Goal: Information Seeking & Learning: Learn about a topic

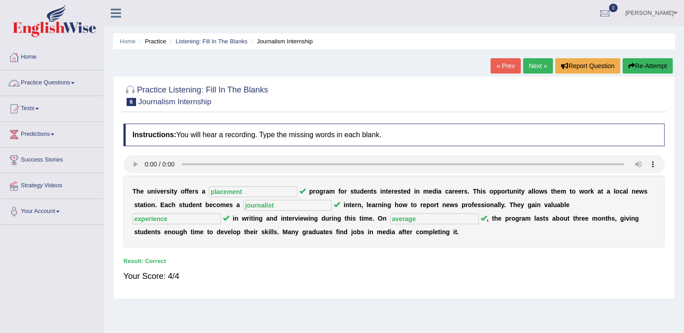
click at [61, 80] on link "Practice Questions" at bounding box center [51, 81] width 103 height 23
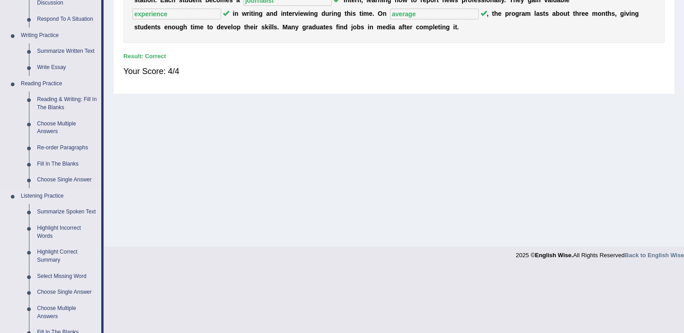
scroll to position [226, 0]
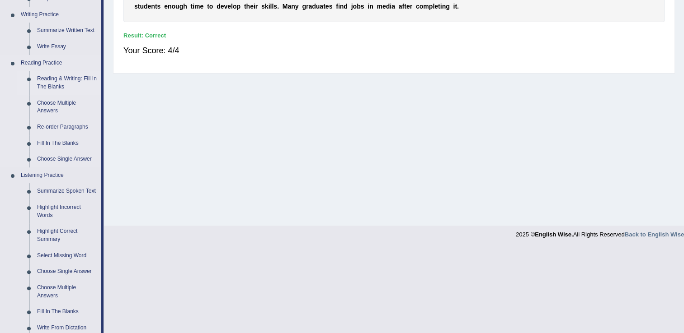
click at [75, 80] on link "Reading & Writing: Fill In The Blanks" at bounding box center [67, 83] width 68 height 24
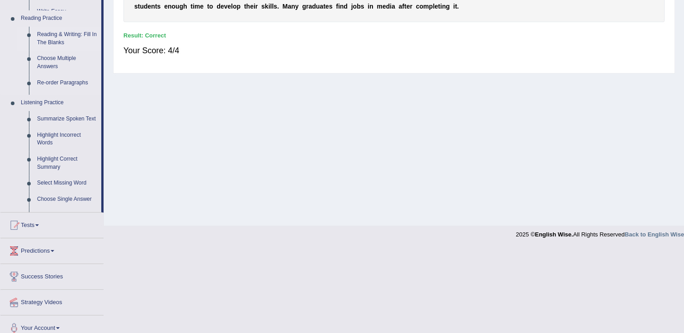
scroll to position [141, 0]
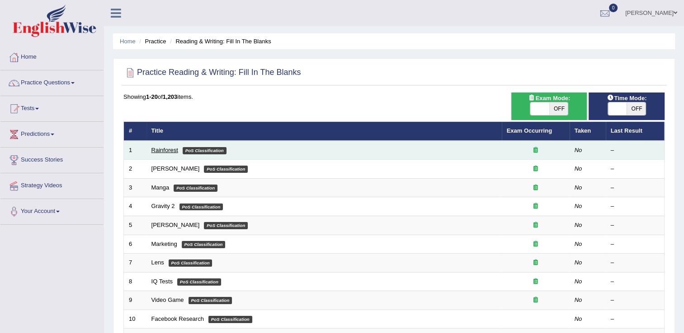
click at [172, 147] on link "Rainforest" at bounding box center [164, 150] width 27 height 7
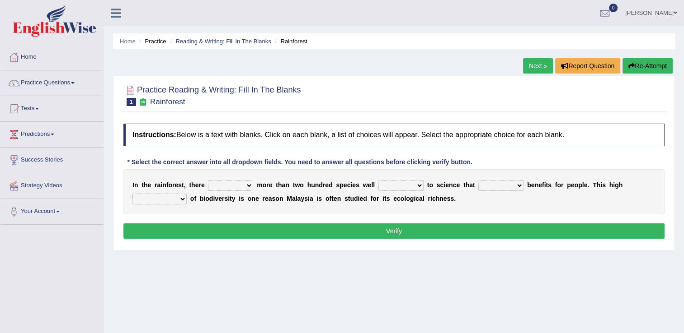
click at [243, 183] on select "have can be has is" at bounding box center [230, 185] width 45 height 11
select select "can be"
click at [208, 180] on select "have can be has is" at bounding box center [230, 185] width 45 height 11
click at [407, 183] on select "knowing known knew know" at bounding box center [400, 185] width 45 height 11
select select "known"
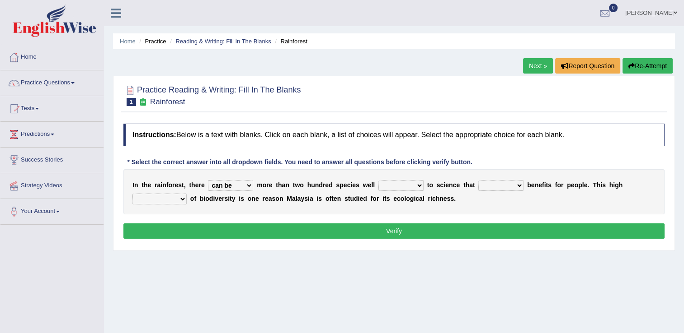
click at [378, 180] on select "knowing known knew know" at bounding box center [400, 185] width 45 height 11
click at [401, 185] on select "knowing known knew know" at bounding box center [400, 185] width 45 height 11
click at [499, 184] on select "contain contained containing contains" at bounding box center [500, 185] width 45 height 11
click at [550, 275] on div "Home Practice Reading & Writing: Fill In The Blanks Rainforest Next » Report Qu…" at bounding box center [394, 226] width 580 height 452
click at [587, 261] on div "Home Practice Reading & Writing: Fill In The Blanks Rainforest Next » Report Qu…" at bounding box center [394, 226] width 580 height 452
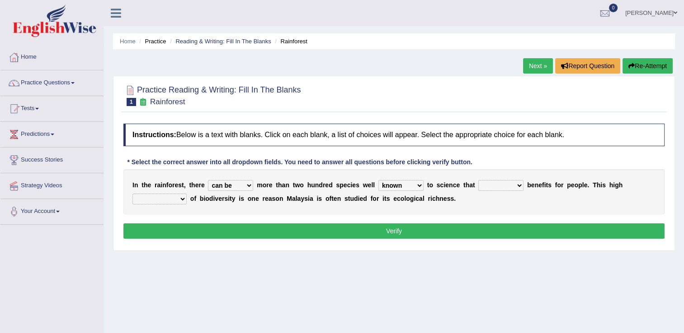
click at [512, 258] on div "Home Practice Reading & Writing: Fill In The Blanks Rainforest Next » Report Qu…" at bounding box center [394, 226] width 580 height 452
click at [504, 185] on select "contain contained containing contains" at bounding box center [500, 185] width 45 height 11
select select "contains"
click at [478, 180] on select "contain contained containing contains" at bounding box center [500, 185] width 45 height 11
click at [643, 179] on div "I n t h e r a i n f o r e s t , t h e r e have can be has is m o r e t h a n t …" at bounding box center [393, 191] width 541 height 45
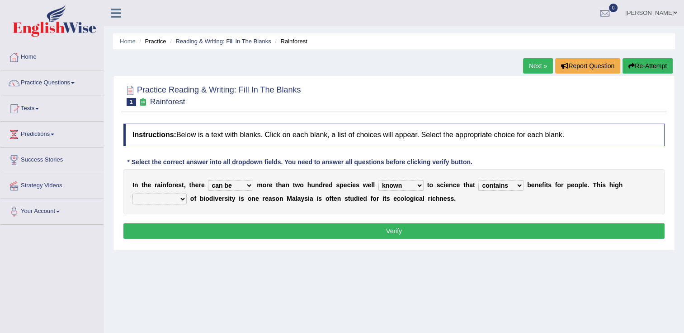
click at [503, 185] on select "contain contained containing contains" at bounding box center [500, 185] width 45 height 11
click at [464, 294] on div "Home Practice Reading & Writing: Fill In The Blanks Rainforest Next » Report Qu…" at bounding box center [394, 226] width 580 height 452
click at [187, 194] on select "condensation conjunction continuity complexity" at bounding box center [159, 199] width 54 height 11
select select "complexity"
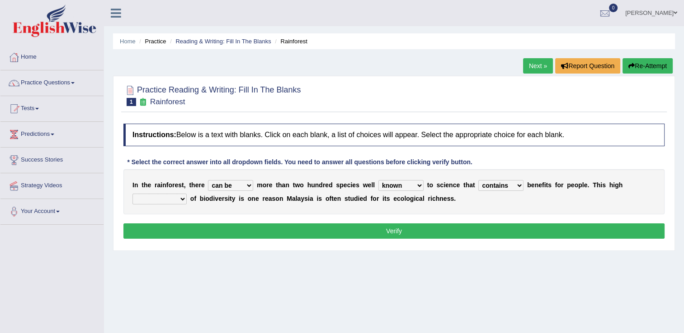
click at [187, 194] on select "condensation conjunction continuity complexity" at bounding box center [159, 199] width 54 height 11
click at [432, 227] on button "Verify" at bounding box center [393, 231] width 541 height 15
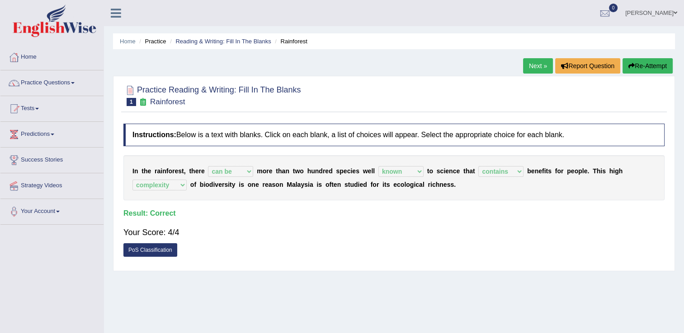
click at [537, 64] on link "Next »" at bounding box center [538, 65] width 30 height 15
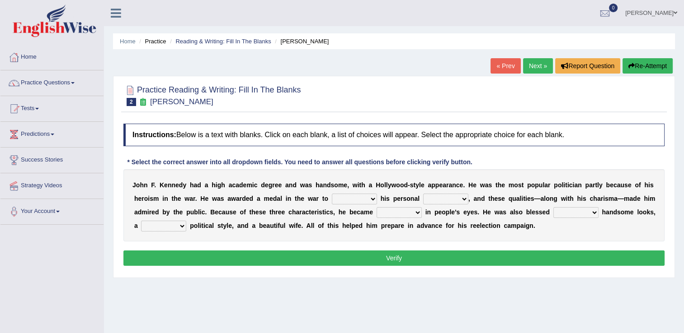
click at [332, 197] on select "prove show evidence upthrow" at bounding box center [354, 199] width 45 height 11
select select "prove"
click at [332, 194] on select "prove show evidence upthrow" at bounding box center [354, 199] width 45 height 11
click at [423, 198] on select "passion courage charm liking" at bounding box center [445, 199] width 45 height 11
select select "courage"
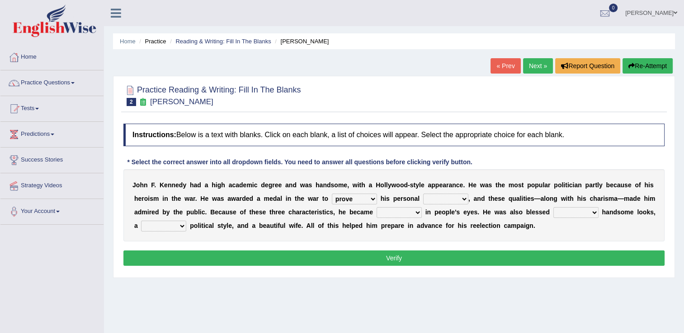
click at [423, 194] on select "passion courage charm liking" at bounding box center [445, 199] width 45 height 11
click at [376, 213] on select "iconic ironic identical impotent" at bounding box center [398, 212] width 45 height 11
select select "iconic"
click at [376, 207] on select "iconic ironic identical impotent" at bounding box center [398, 212] width 45 height 11
click at [553, 214] on select "with in upon to" at bounding box center [575, 212] width 45 height 11
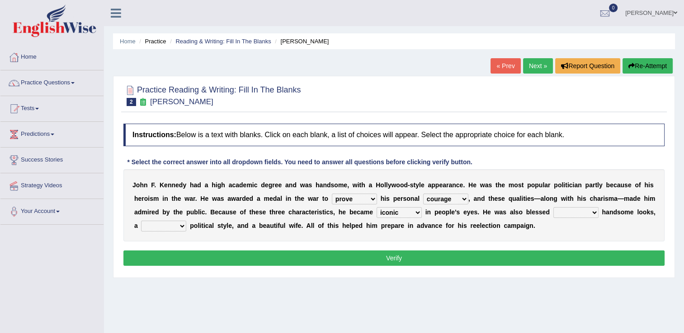
select select "with"
click at [553, 207] on select "with in upon to" at bounding box center [575, 212] width 45 height 11
click at [186, 221] on select "mending mends mended mend" at bounding box center [163, 226] width 45 height 11
select select "mending"
click at [186, 221] on select "mending mends mended mend" at bounding box center [163, 226] width 45 height 11
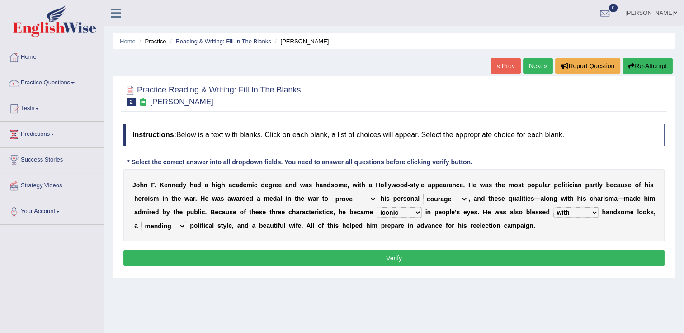
click at [393, 259] on button "Verify" at bounding box center [393, 258] width 541 height 15
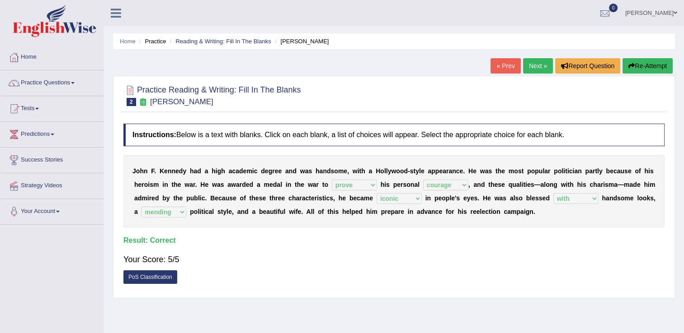
click at [537, 64] on link "Next »" at bounding box center [538, 65] width 30 height 15
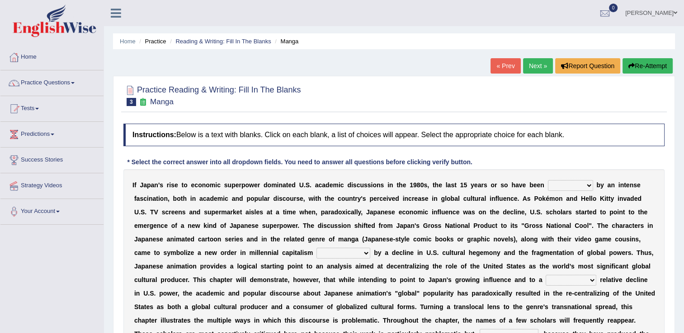
click at [528, 97] on div at bounding box center [393, 95] width 541 height 28
click at [537, 66] on link "Next »" at bounding box center [538, 65] width 30 height 15
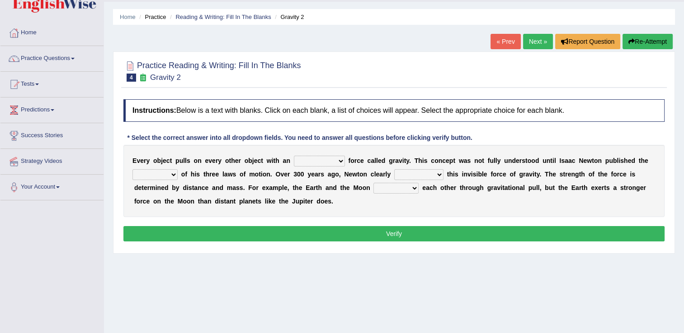
scroll to position [45, 0]
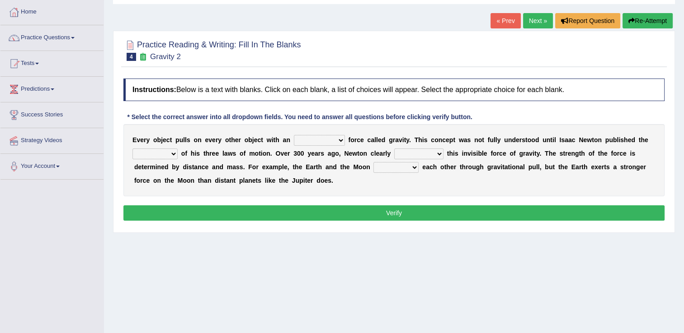
click at [47, 35] on link "Practice Questions" at bounding box center [51, 36] width 103 height 23
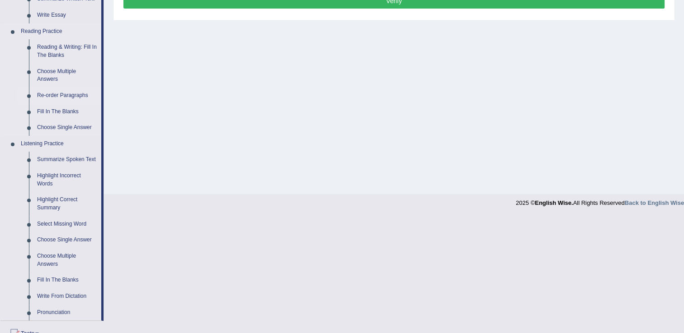
scroll to position [271, 0]
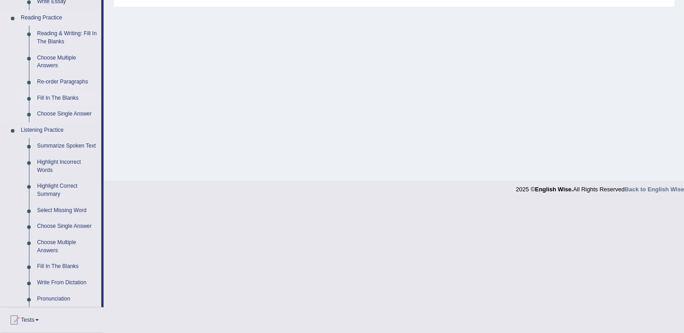
click at [65, 93] on link "Fill In The Blanks" at bounding box center [67, 98] width 68 height 16
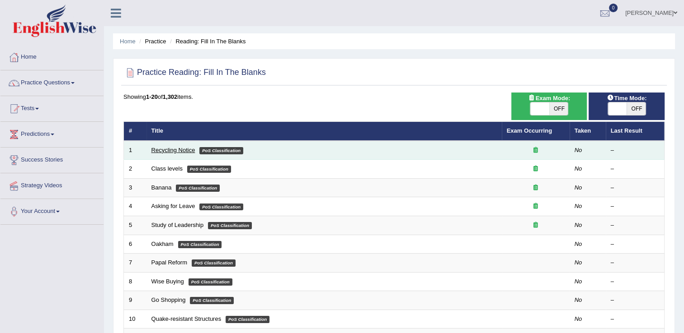
click at [174, 150] on link "Recycling Notice" at bounding box center [173, 150] width 44 height 7
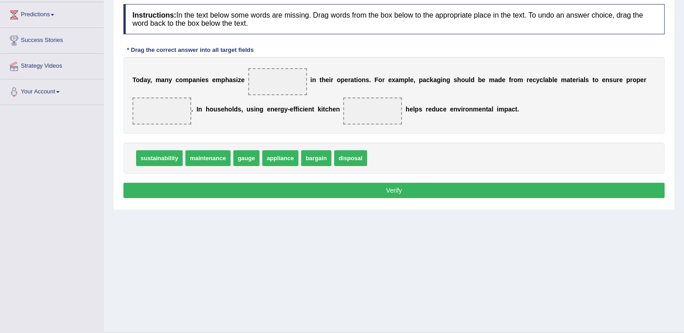
scroll to position [136, 0]
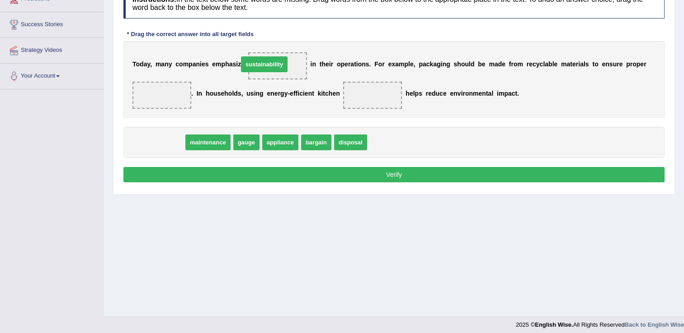
drag, startPoint x: 163, startPoint y: 141, endPoint x: 272, endPoint y: 64, distance: 133.2
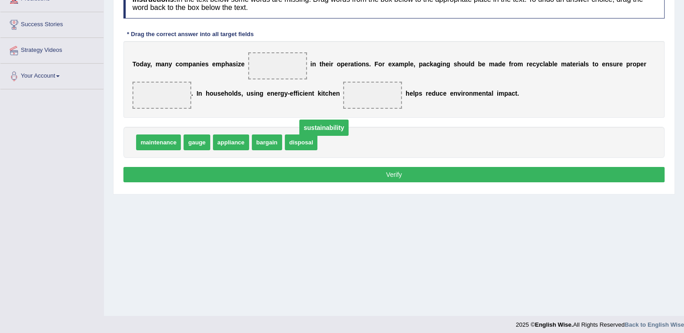
drag, startPoint x: 273, startPoint y: 62, endPoint x: 335, endPoint y: 150, distance: 107.4
click at [544, 324] on strong "English Wise." at bounding box center [554, 325] width 38 height 7
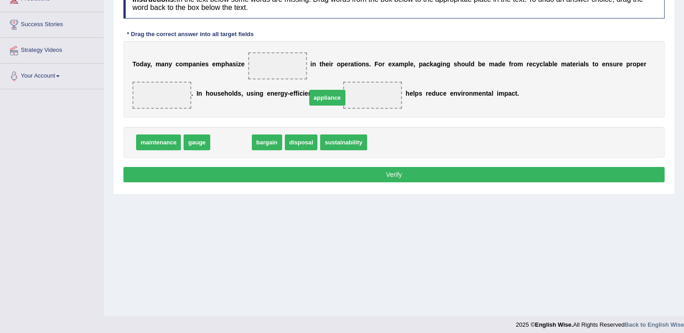
drag, startPoint x: 275, startPoint y: 108, endPoint x: 357, endPoint y: 89, distance: 83.8
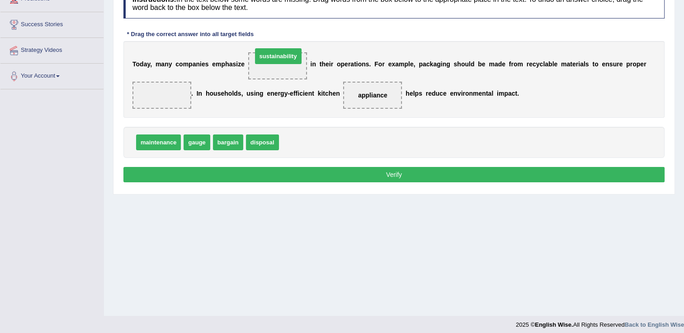
drag, startPoint x: 302, startPoint y: 143, endPoint x: 275, endPoint y: 56, distance: 90.3
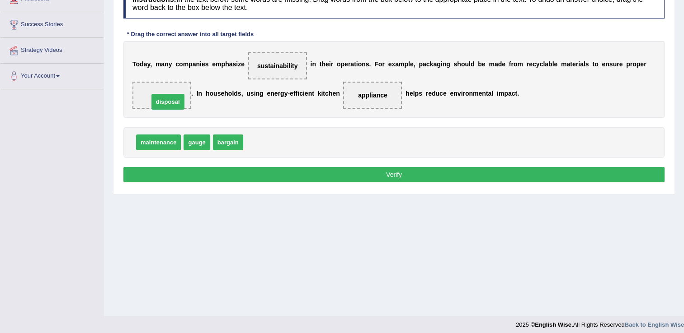
drag, startPoint x: 264, startPoint y: 143, endPoint x: 169, endPoint y: 102, distance: 102.8
click at [407, 173] on button "Verify" at bounding box center [393, 174] width 541 height 15
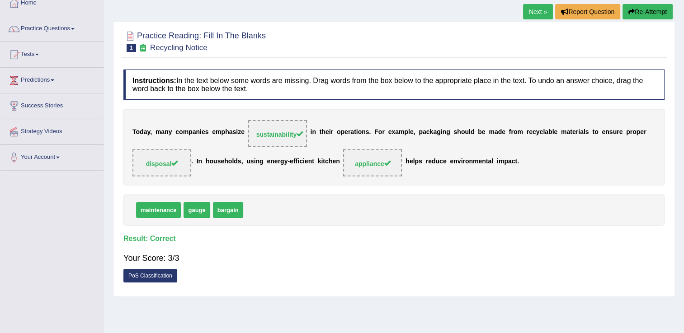
scroll to position [19, 0]
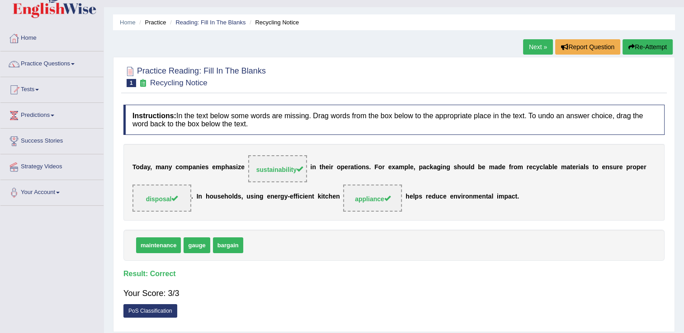
click at [544, 42] on link "Next »" at bounding box center [538, 46] width 30 height 15
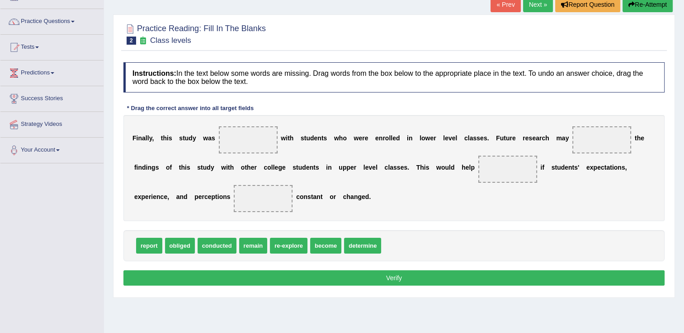
scroll to position [61, 0]
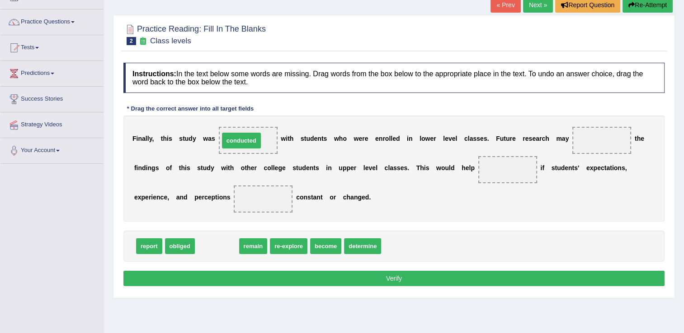
drag, startPoint x: 218, startPoint y: 249, endPoint x: 244, endPoint y: 144, distance: 108.1
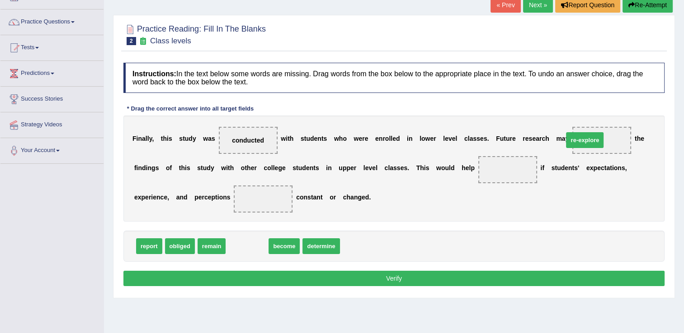
drag, startPoint x: 236, startPoint y: 249, endPoint x: 573, endPoint y: 142, distance: 354.0
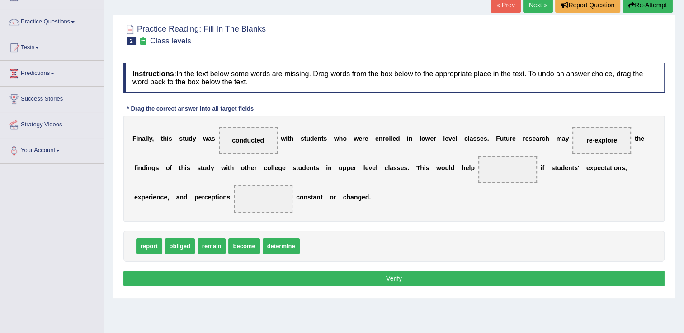
drag, startPoint x: 586, startPoint y: 145, endPoint x: 329, endPoint y: 249, distance: 277.7
click at [329, 249] on div "Instructions: In the text below some words are missing. Drag words from the box…" at bounding box center [393, 175] width 545 height 235
drag, startPoint x: 568, startPoint y: 136, endPoint x: 322, endPoint y: 247, distance: 269.2
drag, startPoint x: 310, startPoint y: 246, endPoint x: 447, endPoint y: 171, distance: 156.1
drag, startPoint x: 142, startPoint y: 248, endPoint x: 568, endPoint y: 142, distance: 438.1
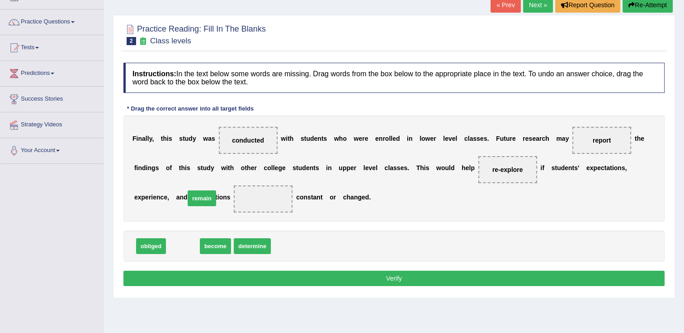
drag, startPoint x: 174, startPoint y: 251, endPoint x: 193, endPoint y: 203, distance: 51.5
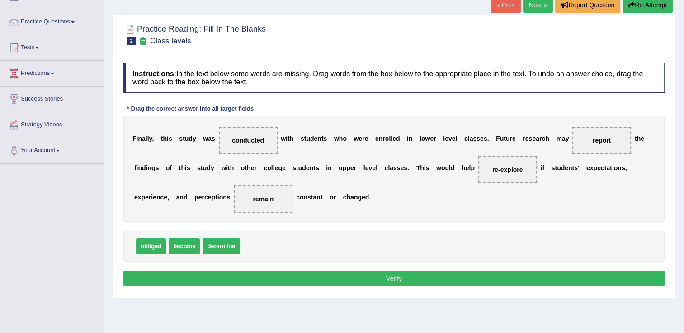
click at [342, 276] on button "Verify" at bounding box center [393, 278] width 541 height 15
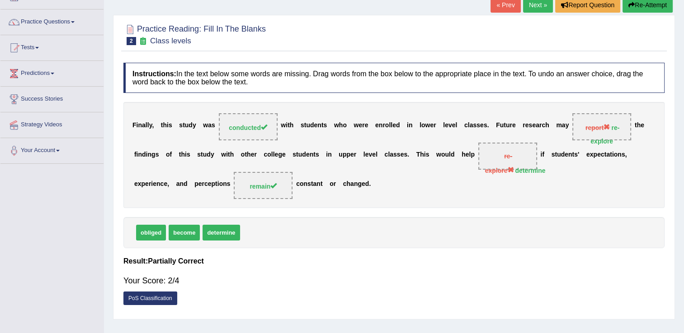
click at [537, 4] on link "Next »" at bounding box center [538, 4] width 30 height 15
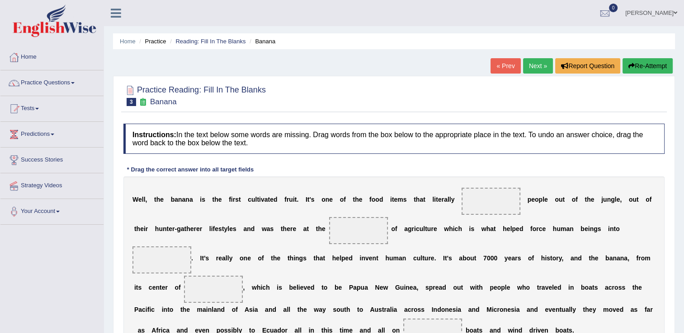
click at [38, 84] on link "Practice Questions" at bounding box center [51, 81] width 103 height 23
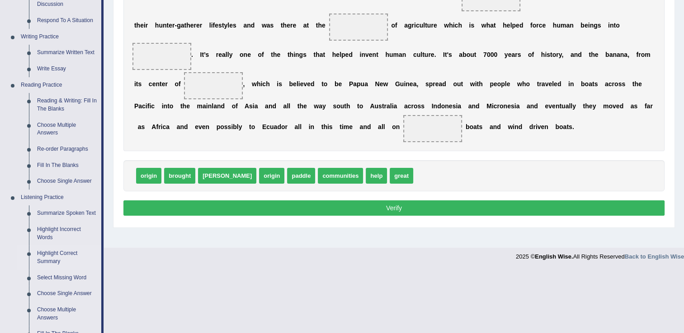
scroll to position [226, 0]
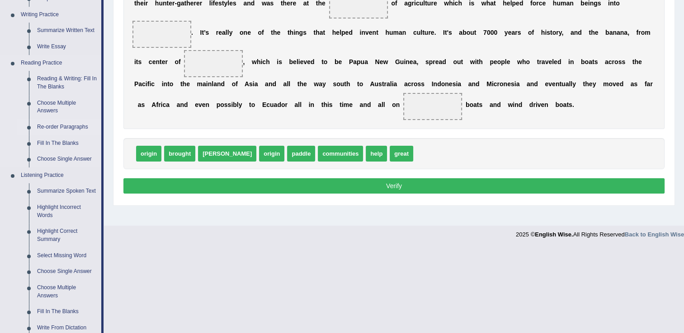
click at [66, 122] on link "Re-order Paragraphs" at bounding box center [67, 127] width 68 height 16
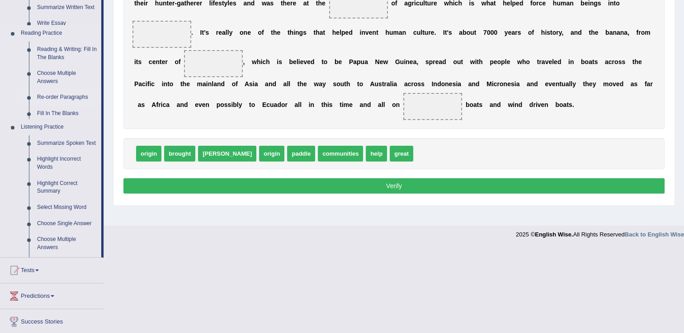
scroll to position [141, 0]
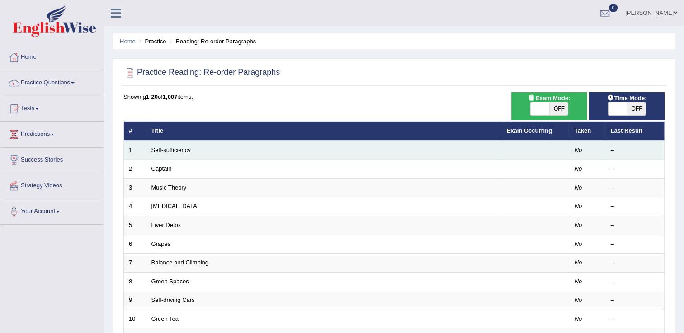
click at [172, 147] on link "Self-sufficiency" at bounding box center [170, 150] width 39 height 7
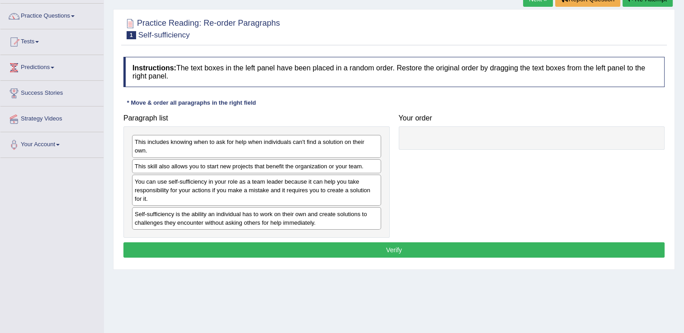
scroll to position [90, 0]
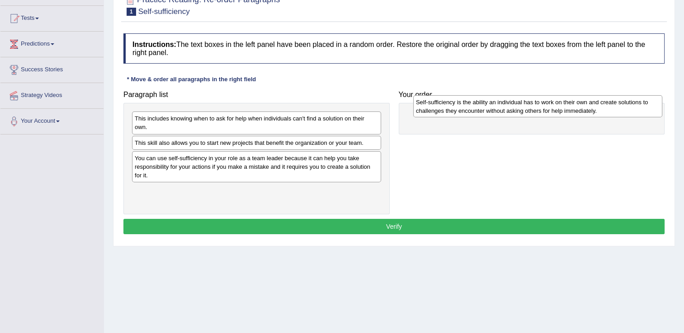
drag, startPoint x: 219, startPoint y: 195, endPoint x: 500, endPoint y: 106, distance: 294.7
click at [500, 106] on div "Self-sufficiency is the ability an individual has to work on their own and crea…" at bounding box center [537, 106] width 249 height 23
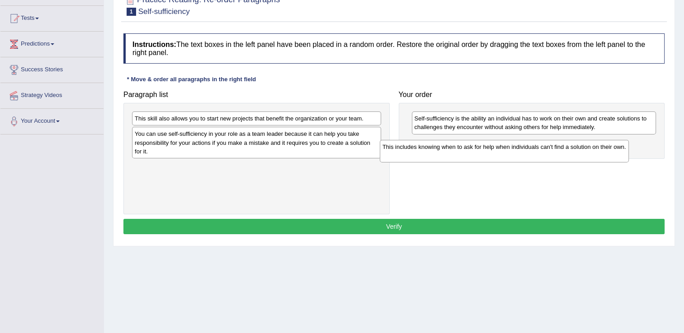
drag, startPoint x: 291, startPoint y: 122, endPoint x: 528, endPoint y: 147, distance: 239.0
click at [538, 150] on div "This includes knowing when to ask for help when individuals can't find a soluti…" at bounding box center [504, 151] width 249 height 23
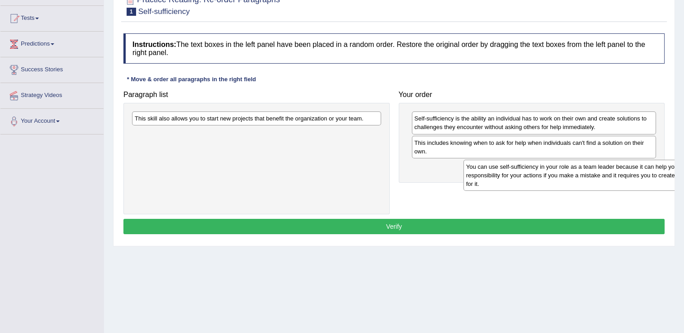
drag, startPoint x: 186, startPoint y: 133, endPoint x: 489, endPoint y: 191, distance: 308.7
click at [517, 166] on div "You can use self-sufficiency in your role as a team leader because it can help …" at bounding box center [587, 175] width 249 height 31
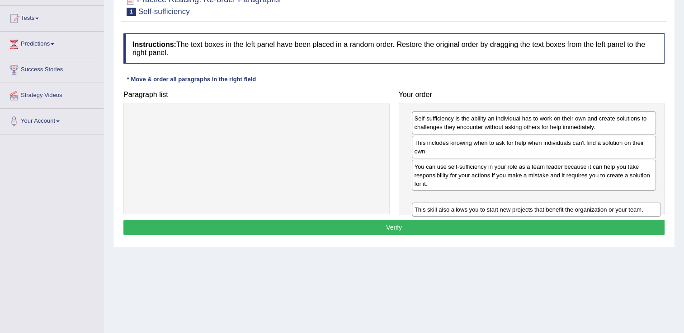
drag, startPoint x: 311, startPoint y: 118, endPoint x: 591, endPoint y: 210, distance: 294.2
click at [591, 210] on div "This skill also allows you to start new projects that benefit the organization …" at bounding box center [536, 210] width 249 height 14
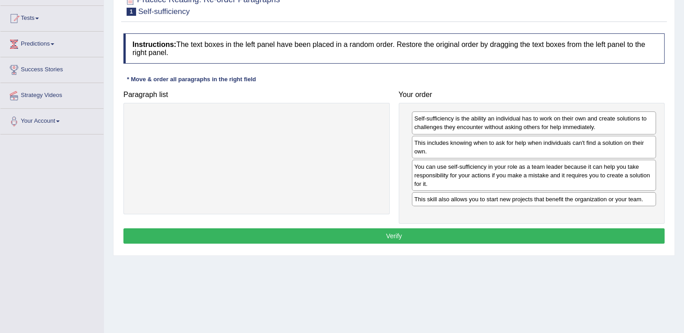
click at [463, 235] on button "Verify" at bounding box center [393, 236] width 541 height 15
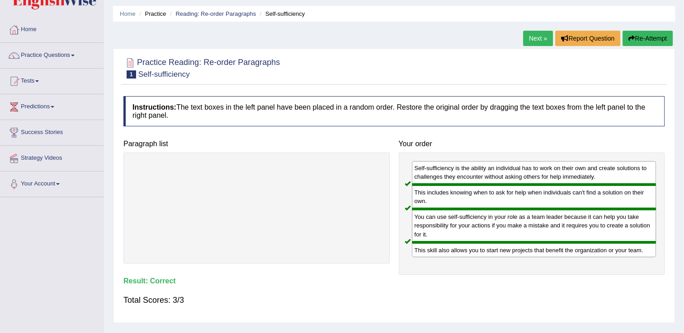
scroll to position [0, 0]
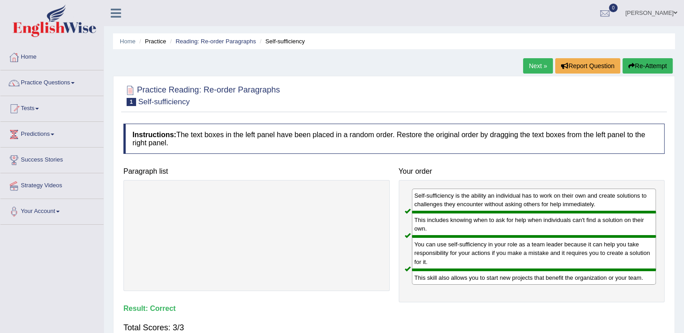
click at [533, 60] on link "Next »" at bounding box center [538, 65] width 30 height 15
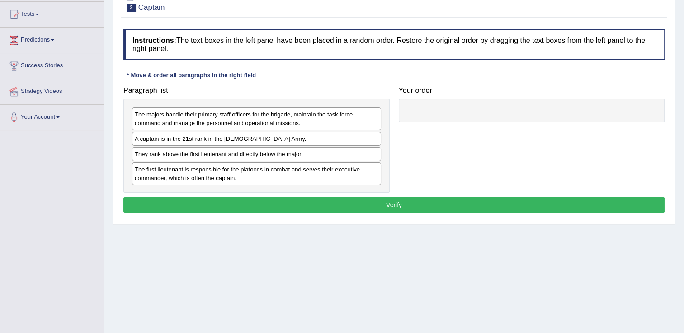
scroll to position [96, 0]
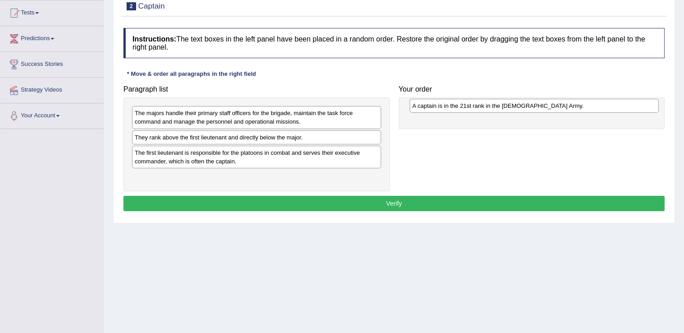
drag, startPoint x: 158, startPoint y: 137, endPoint x: 436, endPoint y: 106, distance: 279.2
click at [436, 106] on div "A captain is in the 21st rank in the [DEMOGRAPHIC_DATA] Army." at bounding box center [533, 106] width 249 height 14
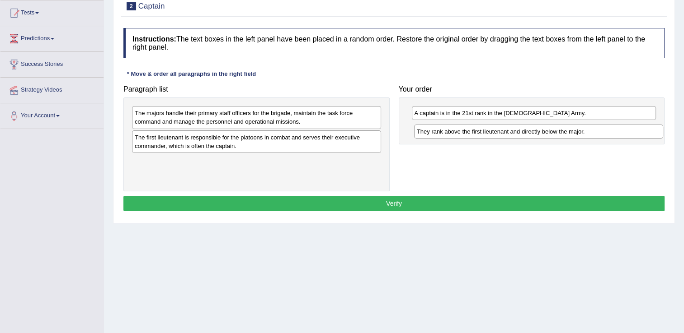
drag, startPoint x: 156, startPoint y: 140, endPoint x: 438, endPoint y: 135, distance: 282.0
click at [438, 135] on div "They rank above the first lieutenant and directly below the major." at bounding box center [538, 132] width 249 height 14
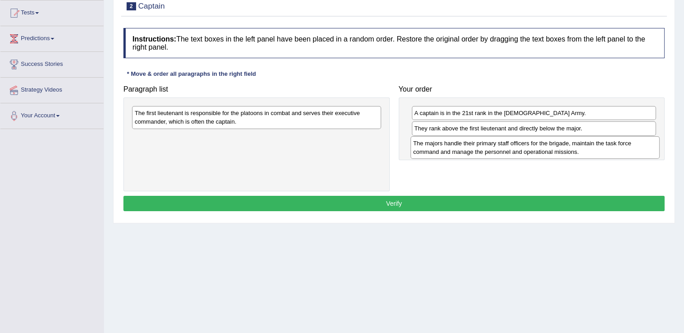
drag, startPoint x: 220, startPoint y: 118, endPoint x: 498, endPoint y: 148, distance: 280.0
click at [498, 148] on div "The majors handle their primary staff officers for the brigade, maintain the ta…" at bounding box center [534, 147] width 249 height 23
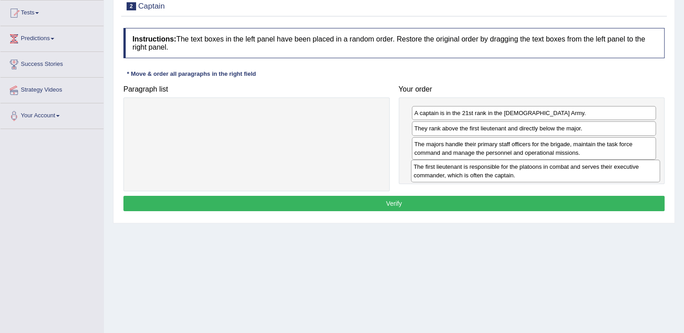
drag, startPoint x: 260, startPoint y: 117, endPoint x: 539, endPoint y: 170, distance: 283.9
click at [539, 170] on div "The first lieutenant is responsible for the platoons in combat and serves their…" at bounding box center [535, 171] width 249 height 23
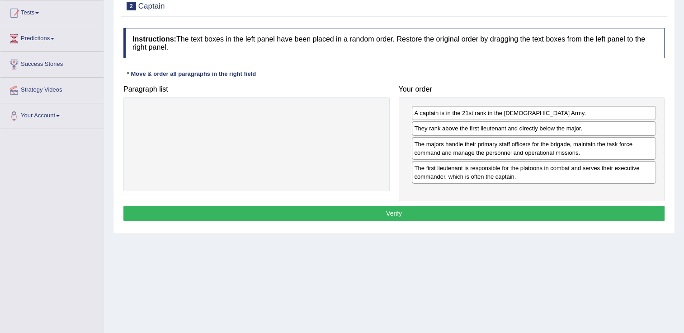
click at [402, 209] on button "Verify" at bounding box center [393, 213] width 541 height 15
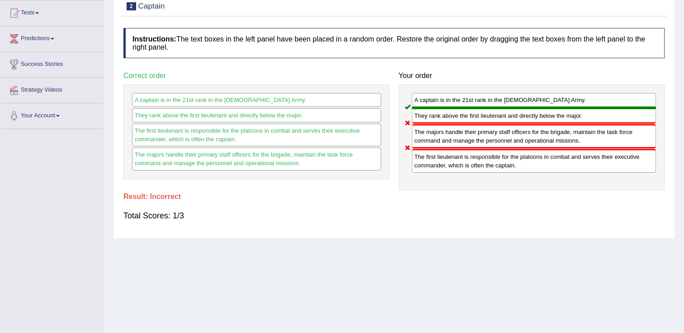
click at [39, 203] on div "Toggle navigation Home Practice Questions Speaking Practice Read Aloud Repeat S…" at bounding box center [342, 139] width 684 height 470
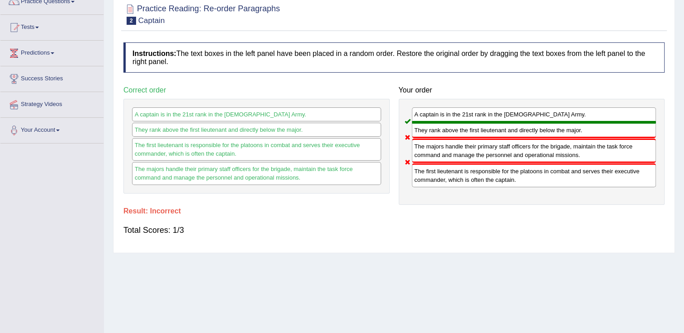
scroll to position [0, 0]
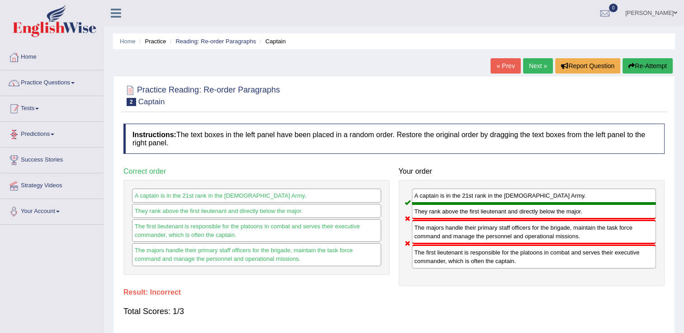
click at [53, 78] on link "Practice Questions" at bounding box center [51, 81] width 103 height 23
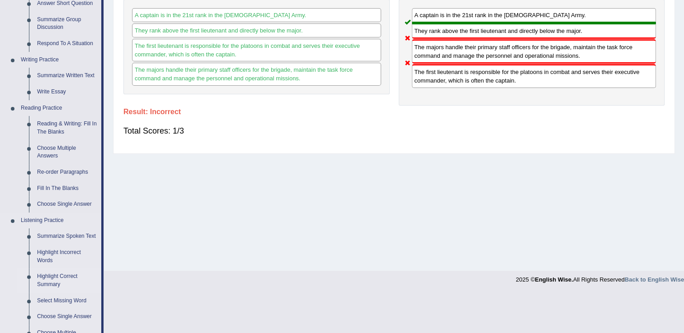
scroll to position [226, 0]
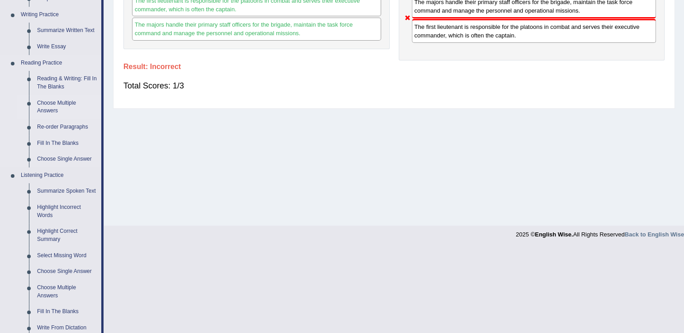
click at [62, 108] on link "Choose Multiple Answers" at bounding box center [67, 107] width 68 height 24
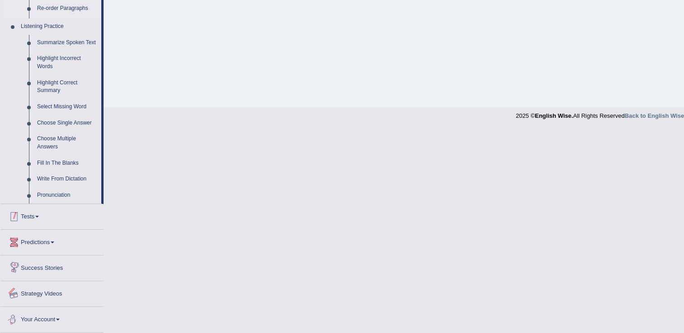
scroll to position [325, 0]
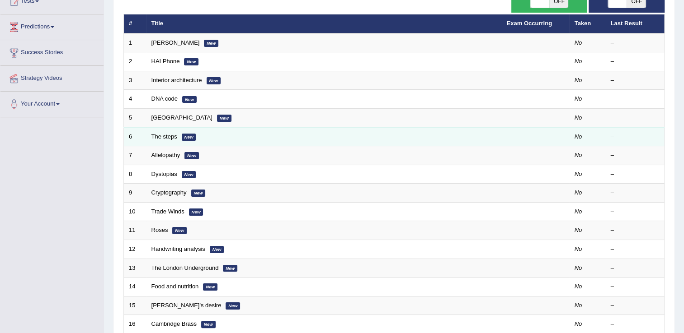
scroll to position [136, 0]
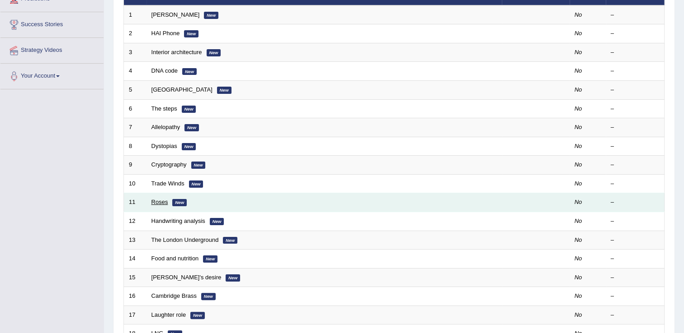
click at [155, 200] on link "Roses" at bounding box center [159, 202] width 17 height 7
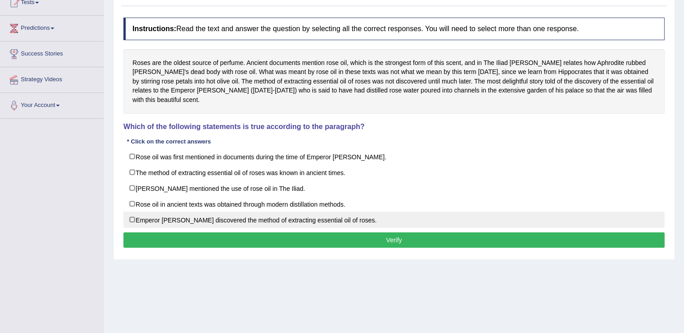
scroll to position [90, 0]
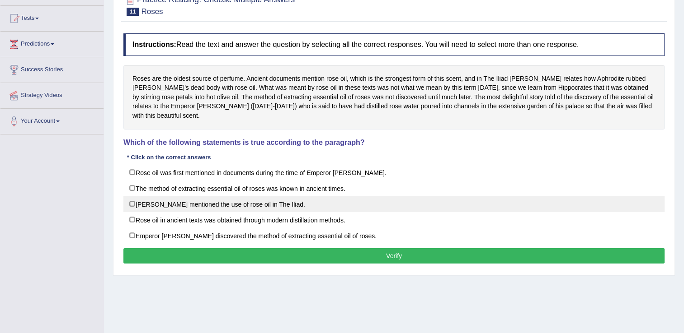
click at [246, 196] on label "[PERSON_NAME] mentioned the use of rose oil in The Iliad." at bounding box center [393, 204] width 541 height 16
checkbox input "true"
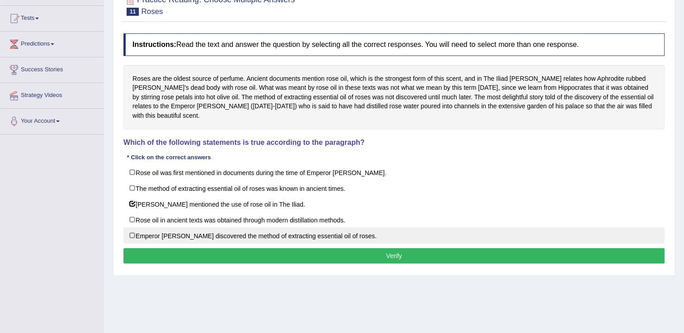
click at [131, 228] on label "Emperor [PERSON_NAME] discovered the method of extracting essential oil of rose…" at bounding box center [393, 236] width 541 height 16
checkbox input "true"
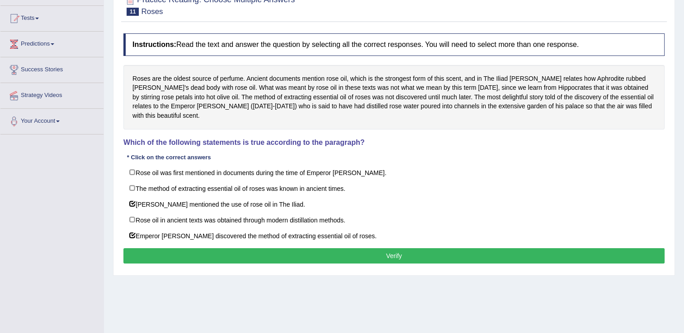
click at [386, 249] on button "Verify" at bounding box center [393, 256] width 541 height 15
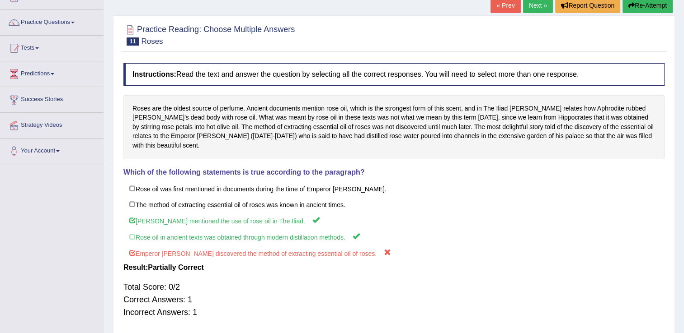
scroll to position [0, 0]
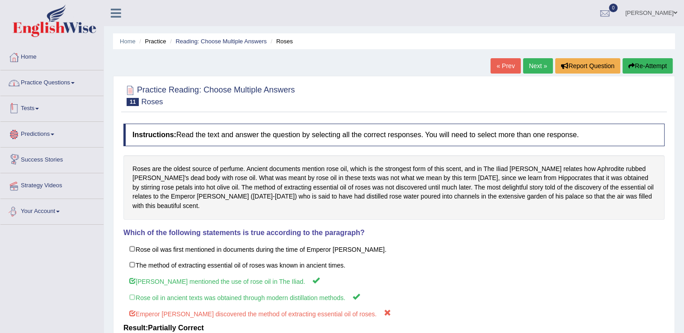
click at [54, 84] on link "Practice Questions" at bounding box center [51, 81] width 103 height 23
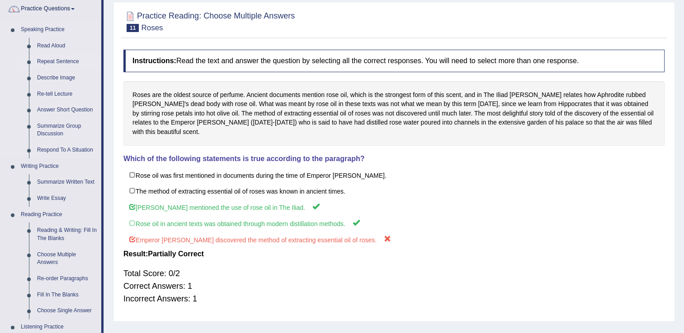
scroll to position [90, 0]
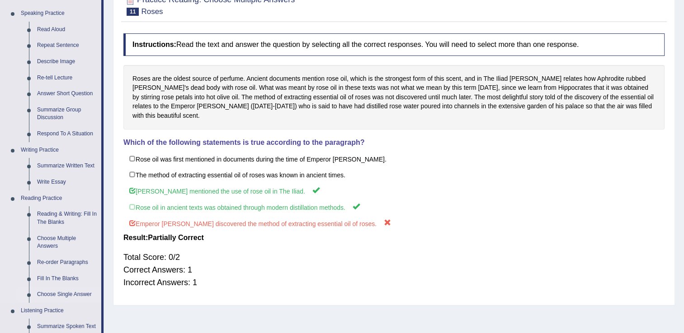
click at [69, 293] on link "Choose Single Answer" at bounding box center [67, 295] width 68 height 16
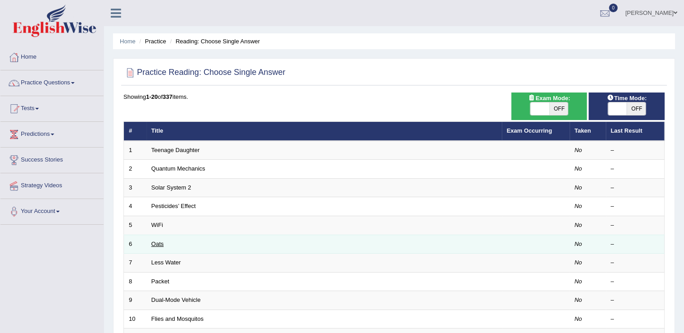
click at [155, 241] on link "Oats" at bounding box center [157, 244] width 12 height 7
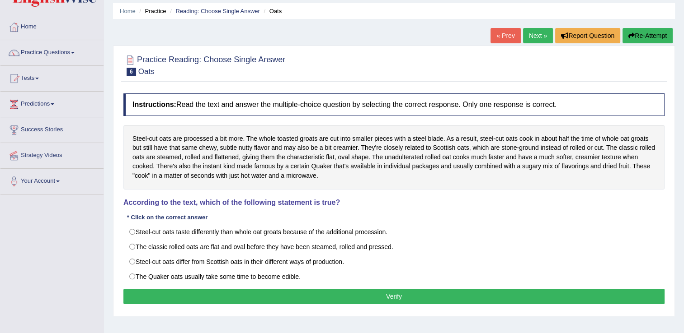
scroll to position [45, 0]
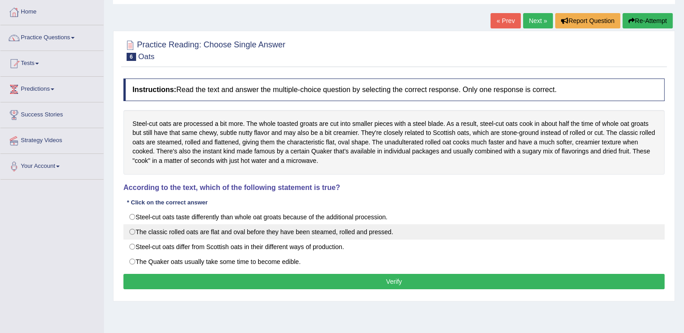
click at [132, 229] on label "The classic rolled oats are flat and oval before they have been steamed, rolled…" at bounding box center [393, 232] width 541 height 15
radio input "true"
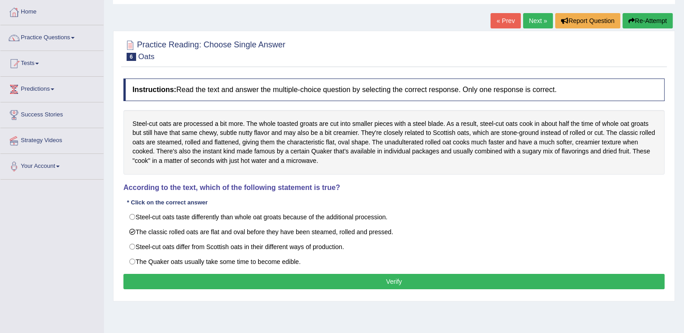
click at [414, 282] on button "Verify" at bounding box center [393, 281] width 541 height 15
